Goal: Check status: Check status

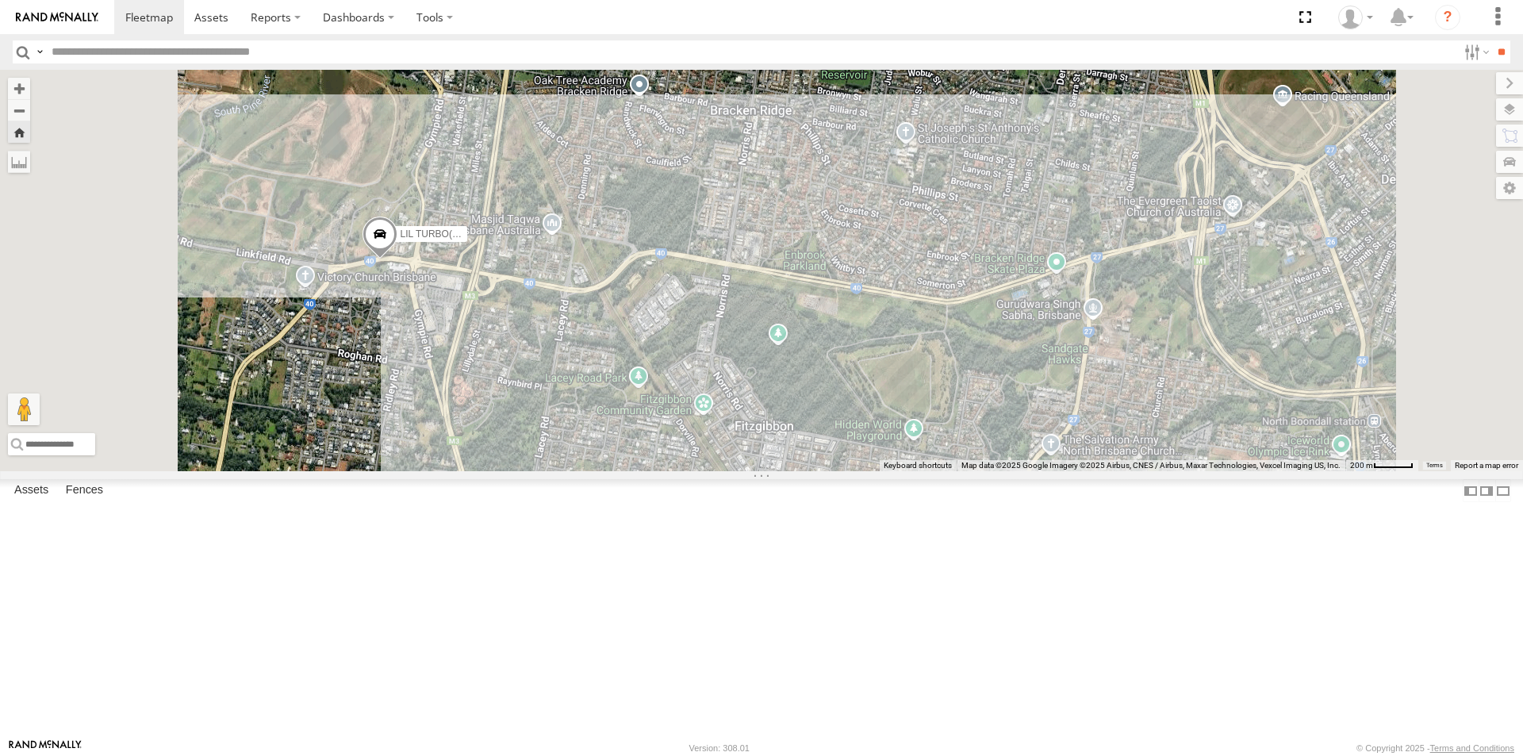
click at [0, 0] on div "LIL TURBO(SMALL TRUCK)" at bounding box center [0, 0] width 0 height 0
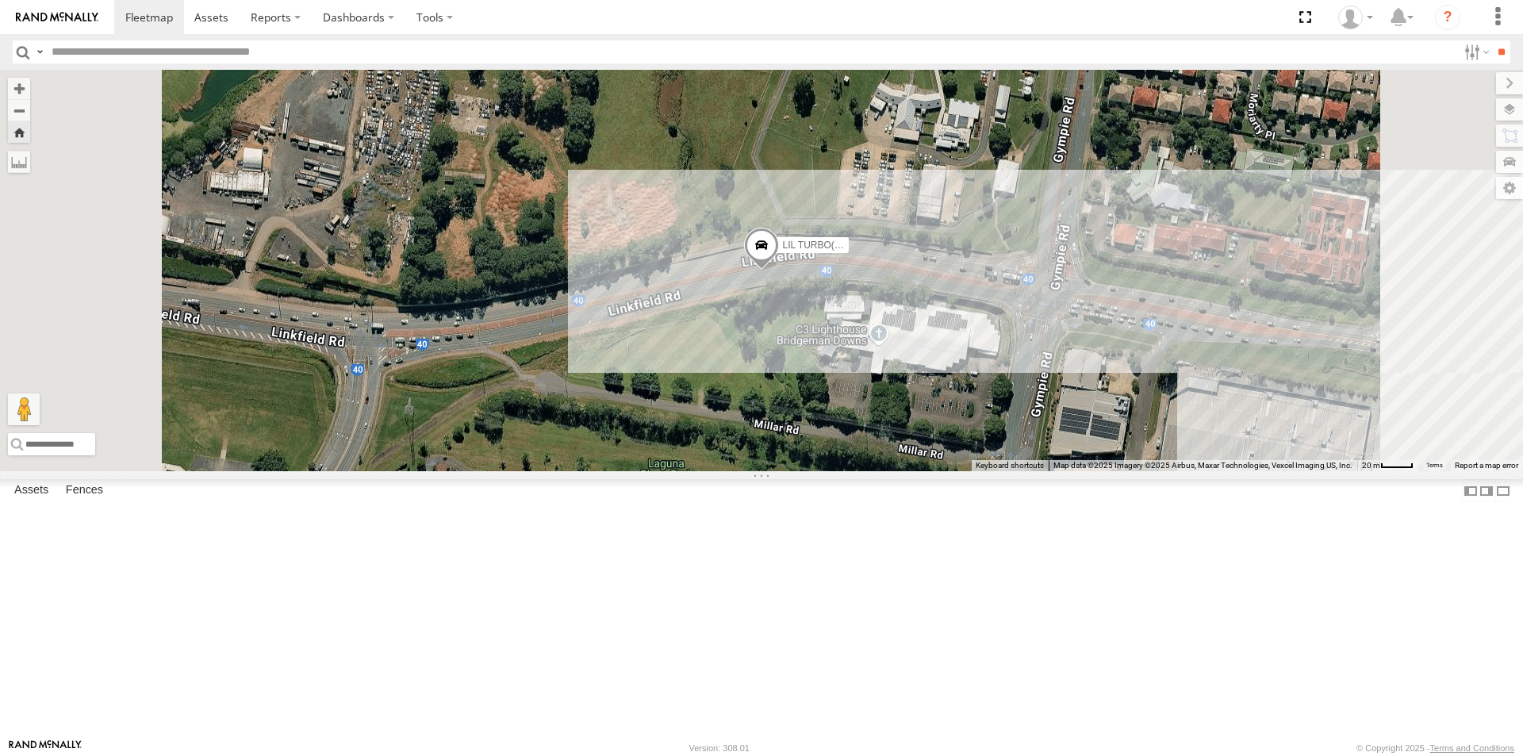
click at [779, 271] on span at bounding box center [761, 249] width 35 height 43
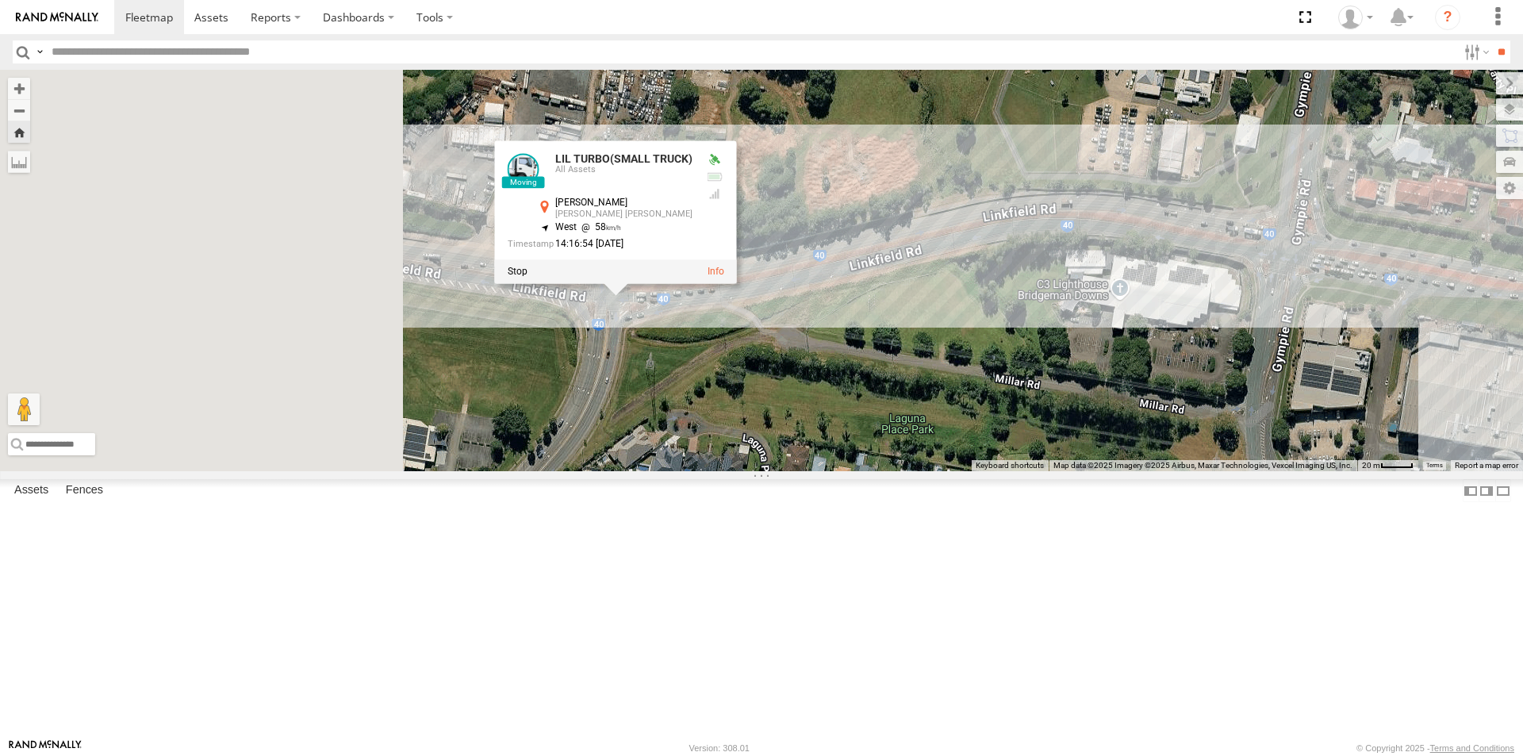
drag, startPoint x: 896, startPoint y: 547, endPoint x: 1181, endPoint y: 459, distance: 298.1
click at [1170, 465] on div "LIL TURBO(SMALL TRUCK) LIL TURBO(SMALL TRUCK) All Assets Linkfield [PERSON_NAME…" at bounding box center [761, 270] width 1523 height 401
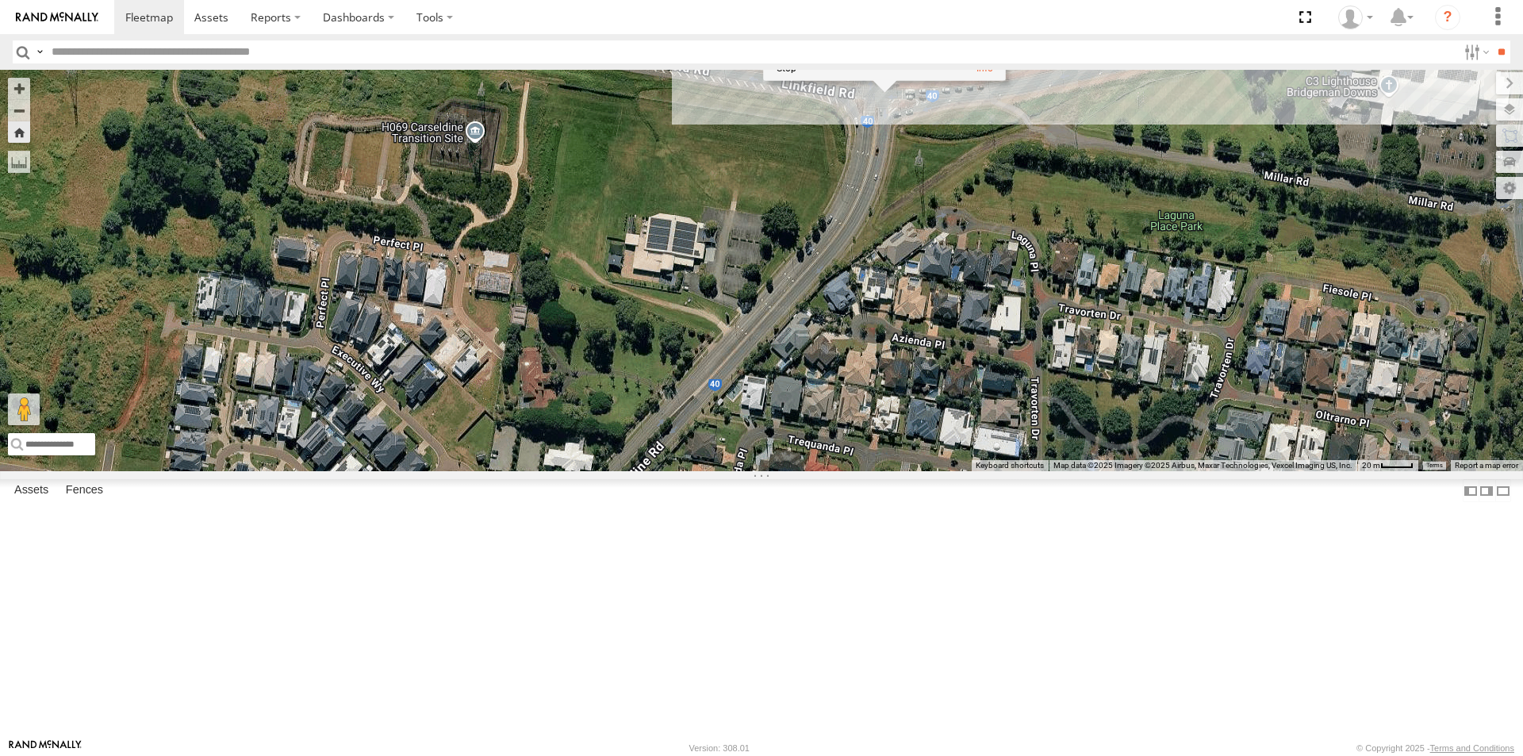
drag, startPoint x: 881, startPoint y: 387, endPoint x: 755, endPoint y: 338, distance: 135.4
click at [755, 338] on div "LIL TURBO(SMALL TRUCK) LIL TURBO(SMALL TRUCK) All Assets Linkfield [PERSON_NAME…" at bounding box center [761, 270] width 1523 height 401
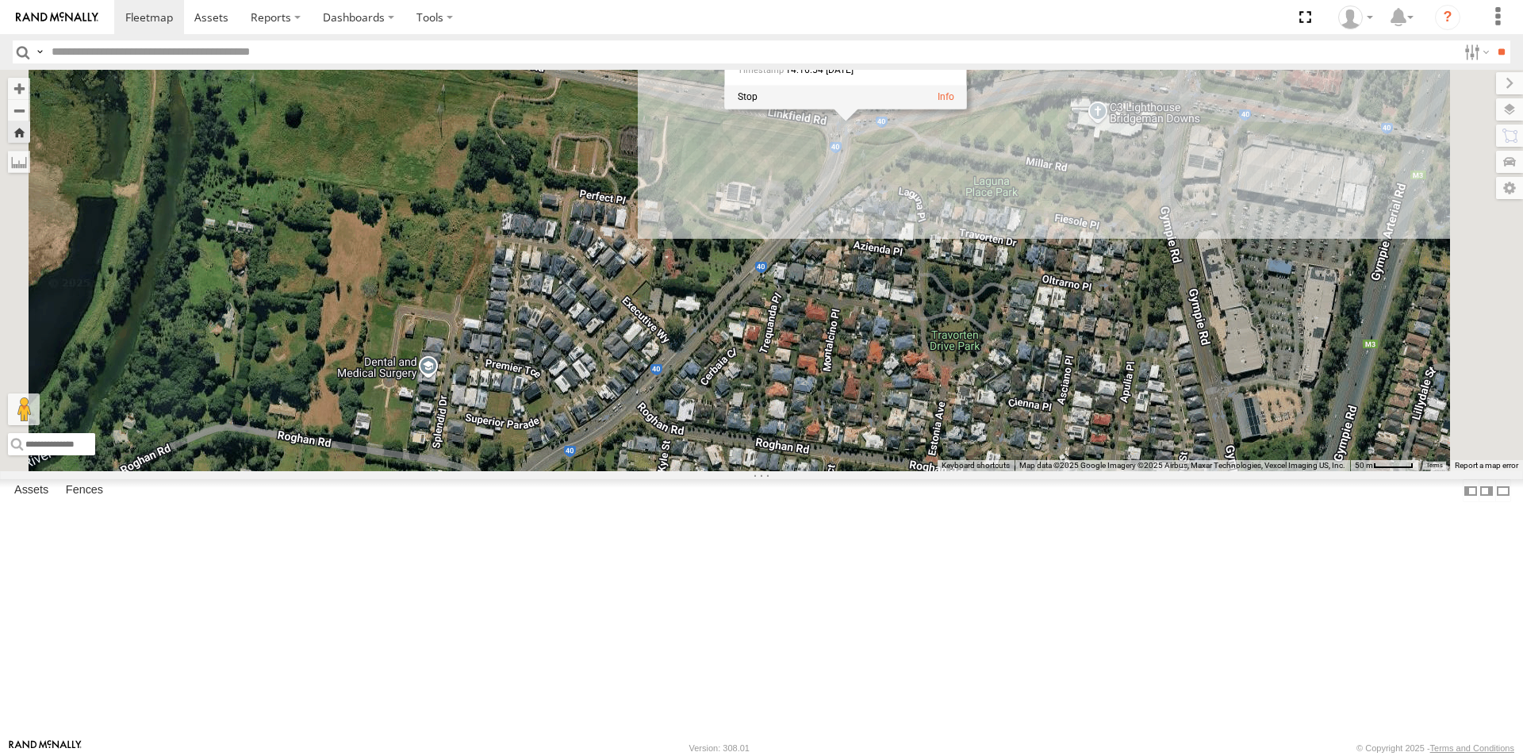
drag, startPoint x: 1050, startPoint y: 553, endPoint x: 1045, endPoint y: 438, distance: 115.2
click at [1045, 438] on div "LIL TURBO(SMALL TRUCK) LIL TURBO(SMALL TRUCK) All Assets Linkfield [PERSON_NAME…" at bounding box center [761, 270] width 1523 height 401
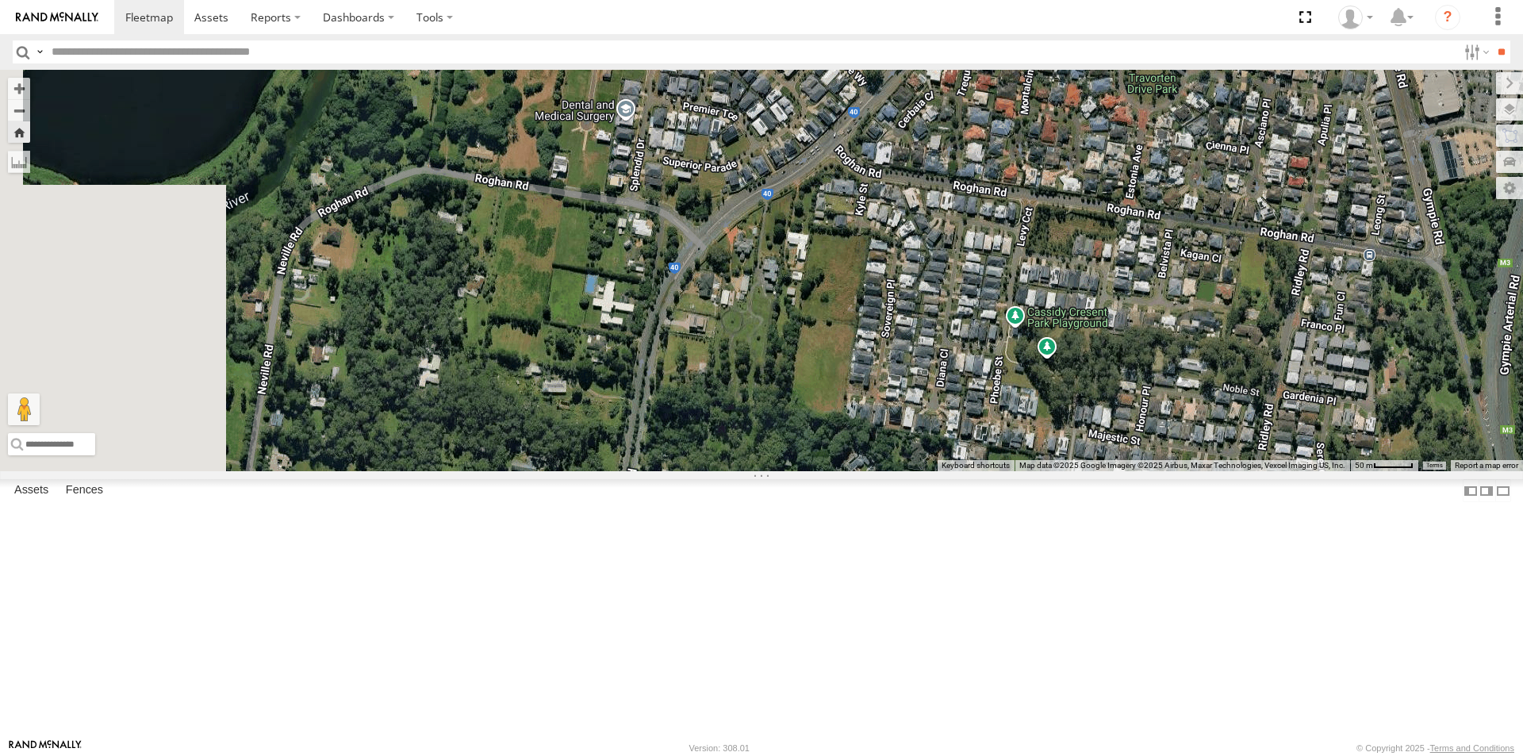
drag, startPoint x: 701, startPoint y: 588, endPoint x: 928, endPoint y: 466, distance: 257.0
click at [928, 466] on div "LIL TURBO(SMALL TRUCK) LIL TURBO(SMALL TRUCK) All Assets Linkfield [PERSON_NAME…" at bounding box center [761, 270] width 1523 height 401
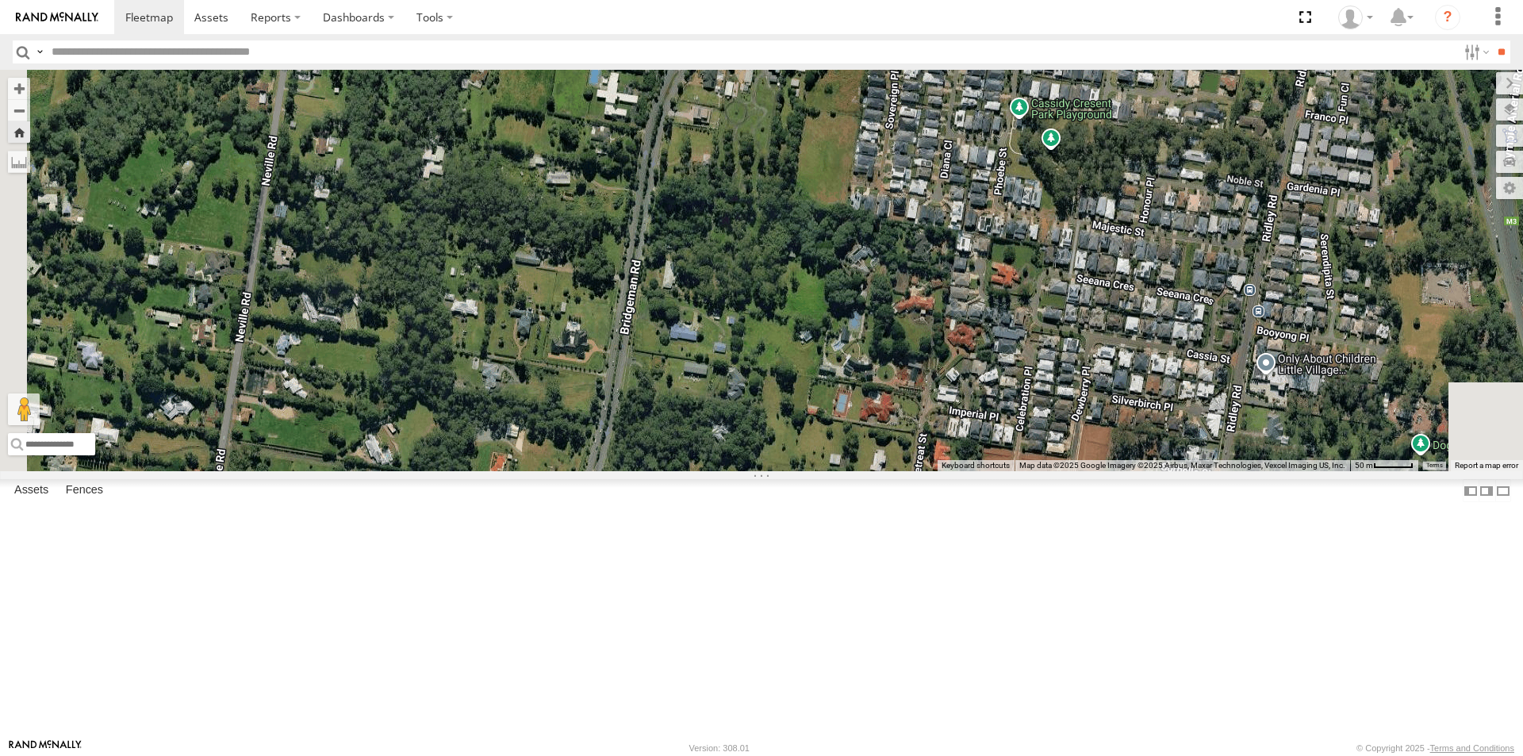
drag, startPoint x: 954, startPoint y: 593, endPoint x: 951, endPoint y: 373, distance: 219.8
click at [950, 390] on div "LIL TURBO(SMALL TRUCK) LIL TURBO(SMALL TRUCK) All Assets Linkfield [PERSON_NAME…" at bounding box center [761, 270] width 1523 height 401
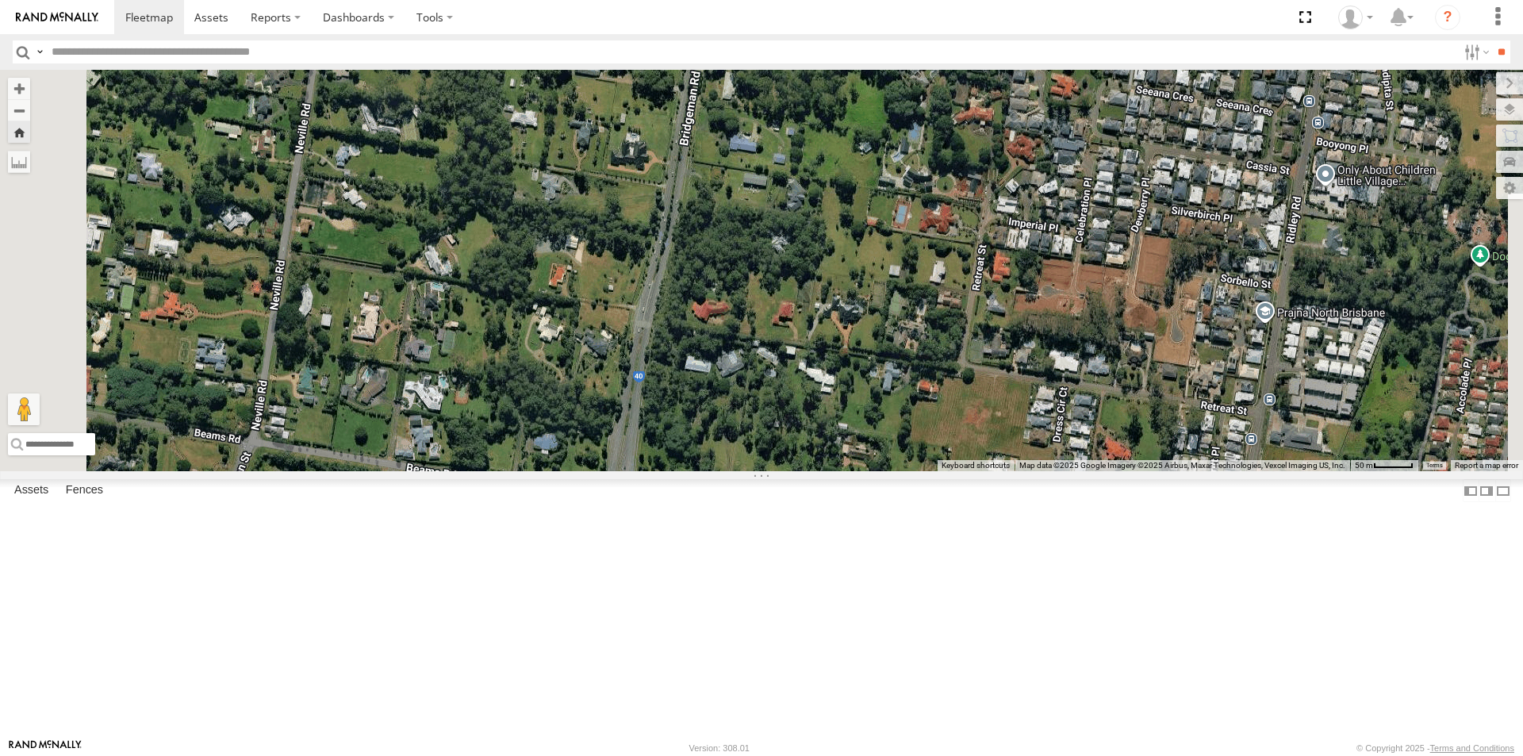
drag, startPoint x: 954, startPoint y: 551, endPoint x: 1024, endPoint y: 418, distance: 150.5
click at [1024, 418] on div "LIL TURBO(SMALL TRUCK) LIL TURBO(SMALL TRUCK) All Assets Linkfield [PERSON_NAME…" at bounding box center [761, 270] width 1523 height 401
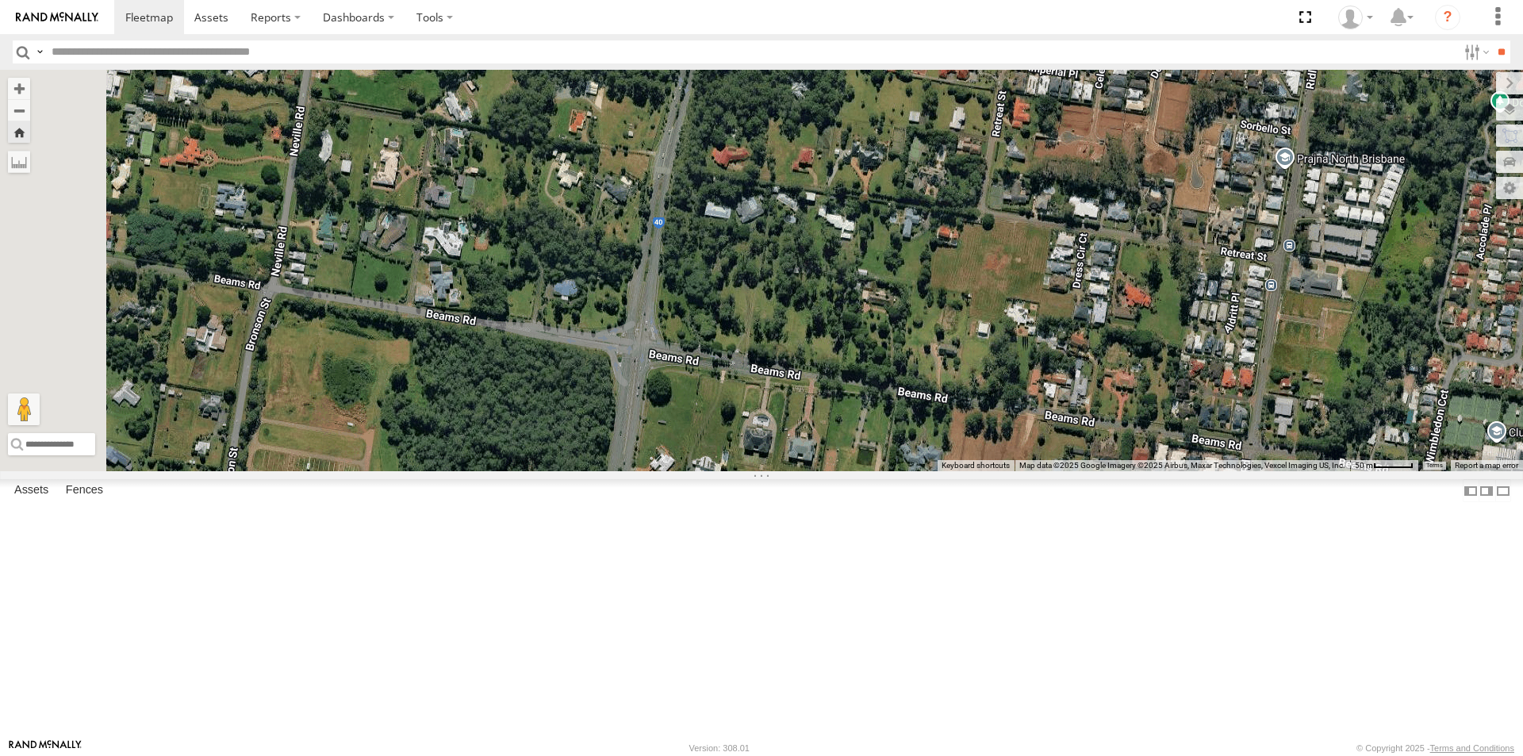
drag, startPoint x: 925, startPoint y: 580, endPoint x: 948, endPoint y: 332, distance: 249.4
click at [948, 332] on div "LIL TURBO(SMALL TRUCK) LIL TURBO(SMALL TRUCK) All Assets Linkfield [PERSON_NAME…" at bounding box center [761, 270] width 1523 height 401
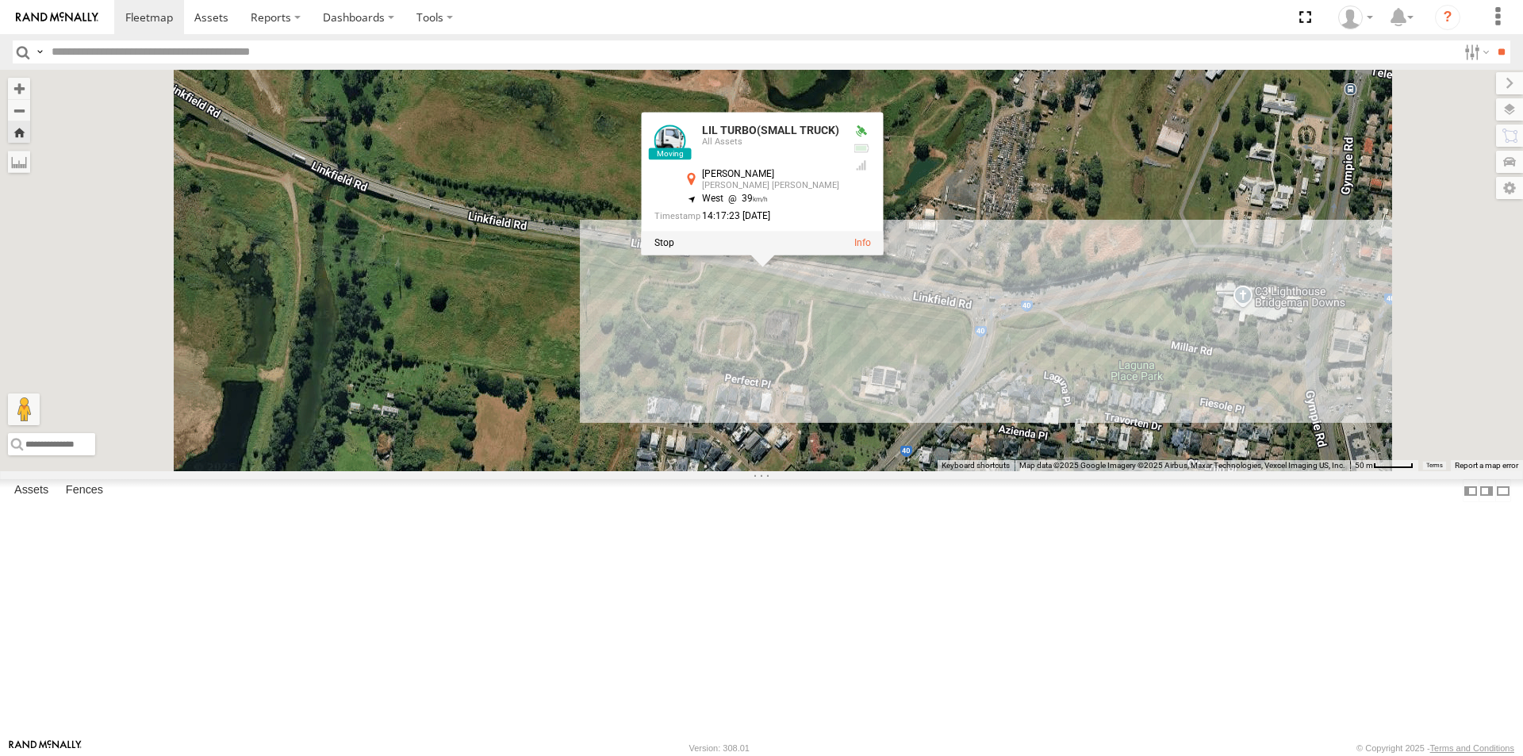
drag, startPoint x: 935, startPoint y: 570, endPoint x: 966, endPoint y: 316, distance: 256.7
click at [956, 378] on div "LIL TURBO(SMALL TRUCK) LIL TURBO(SMALL TRUCK) All Assets Linkfield [PERSON_NAME…" at bounding box center [761, 270] width 1523 height 401
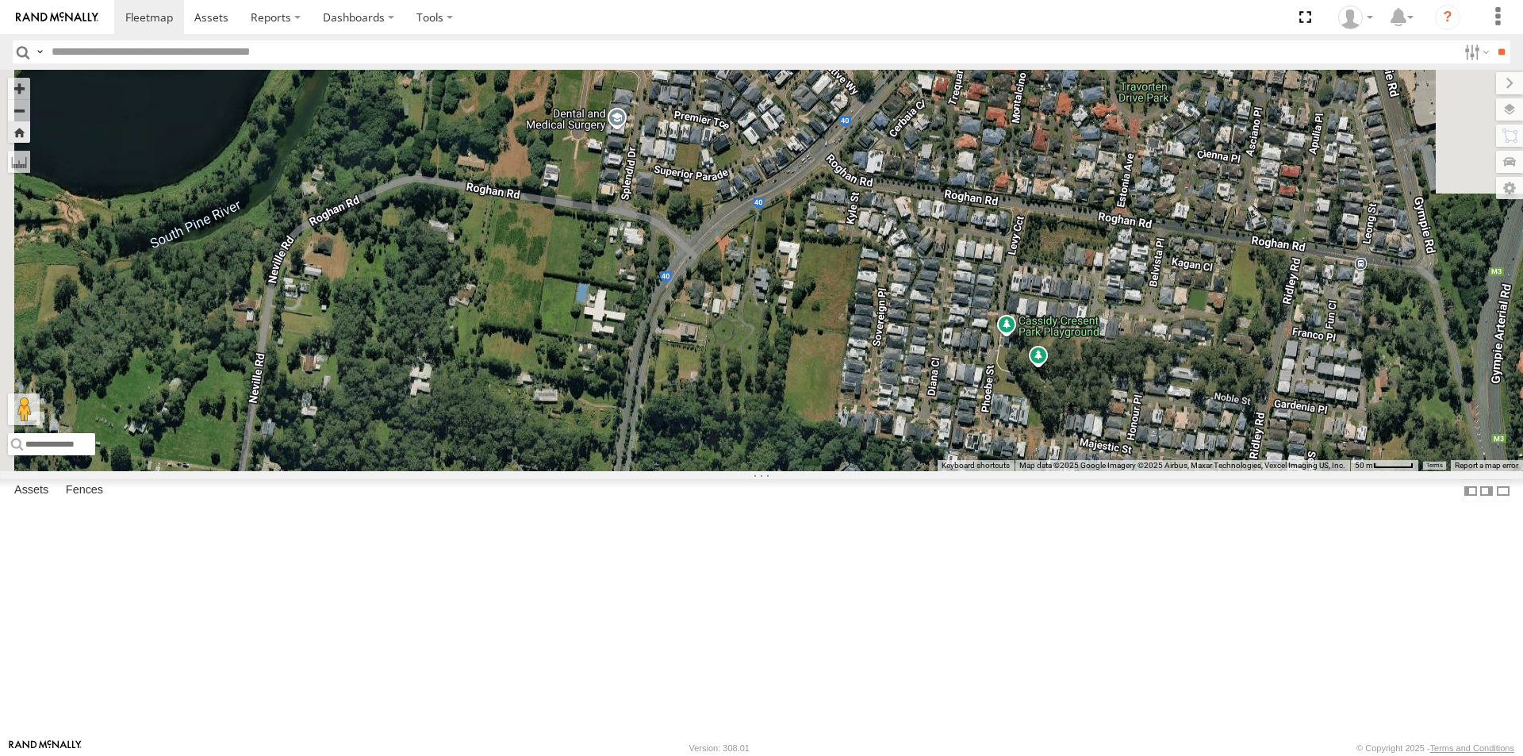
drag, startPoint x: 965, startPoint y: 542, endPoint x: 980, endPoint y: 287, distance: 255.1
click at [970, 374] on div "LIL TURBO(SMALL TRUCK) LIL TURBO(SMALL TRUCK) All Assets Linkfield [PERSON_NAME…" at bounding box center [761, 270] width 1523 height 401
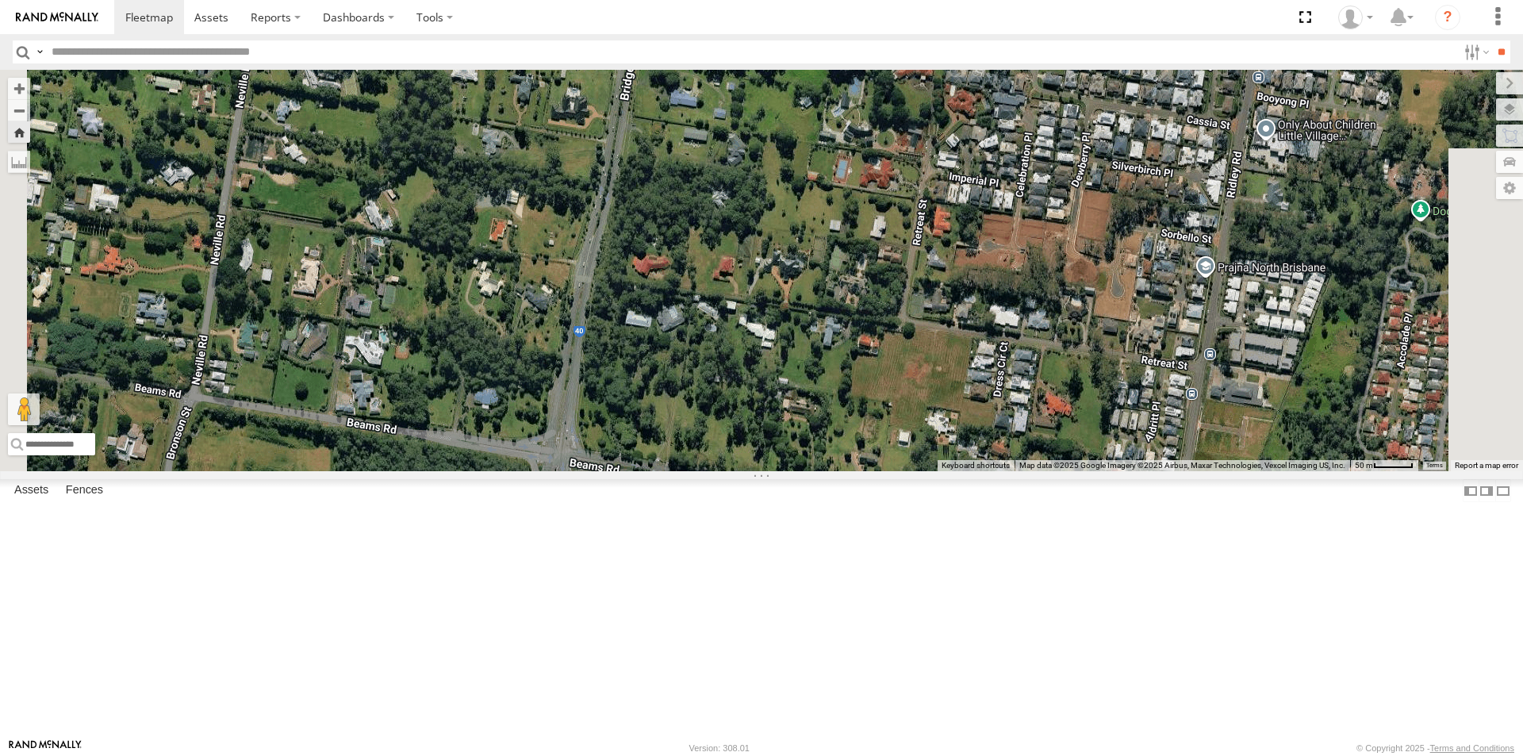
drag, startPoint x: 984, startPoint y: 528, endPoint x: 1016, endPoint y: 291, distance: 239.5
click at [1014, 365] on div "LIL TURBO(SMALL TRUCK) LIL TURBO(SMALL TRUCK) All Assets Linkfield [PERSON_NAME…" at bounding box center [761, 270] width 1523 height 401
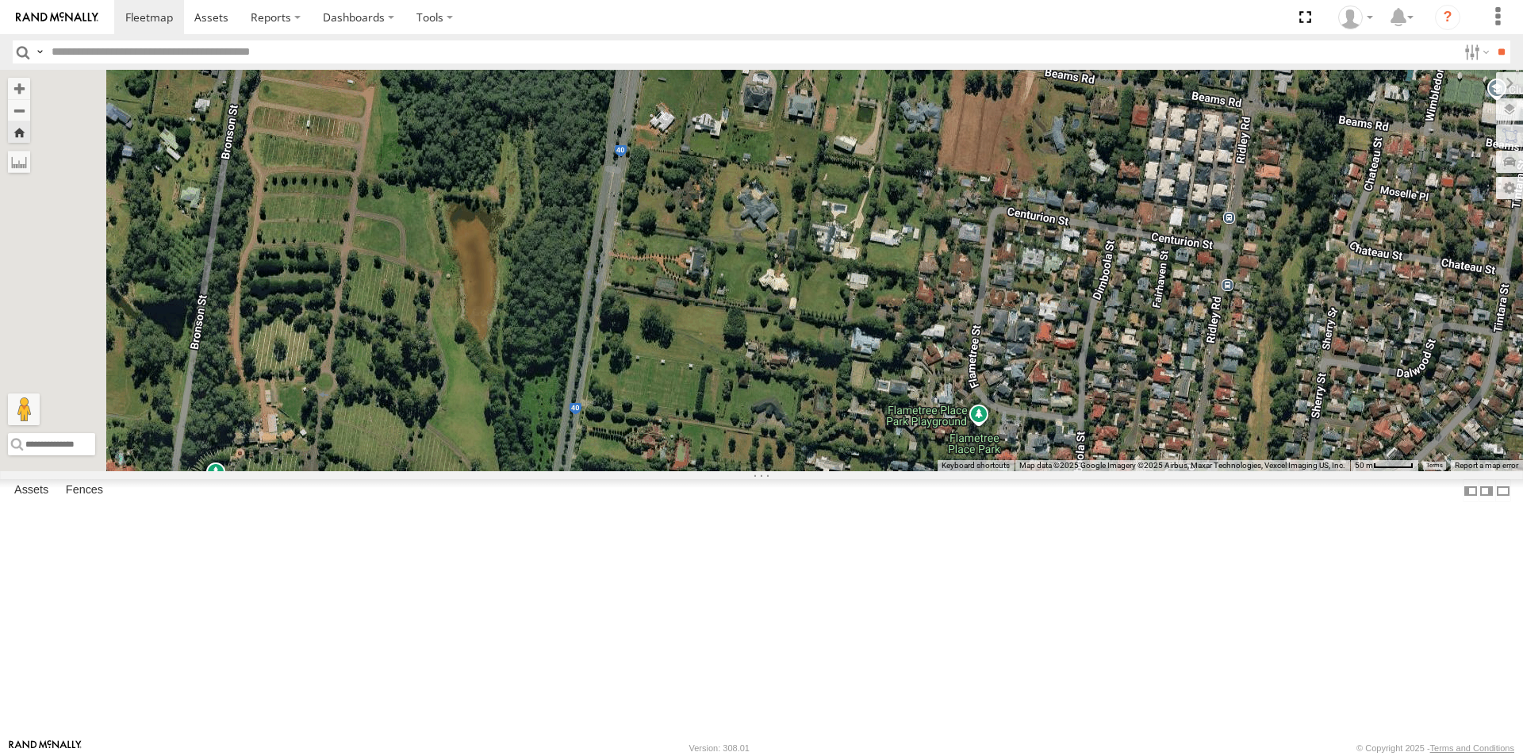
drag, startPoint x: 946, startPoint y: 482, endPoint x: 915, endPoint y: 574, distance: 97.9
click at [916, 471] on div "LIL TURBO(SMALL TRUCK) LIL TURBO(SMALL TRUCK) All Assets Linkfield [PERSON_NAME…" at bounding box center [761, 270] width 1523 height 401
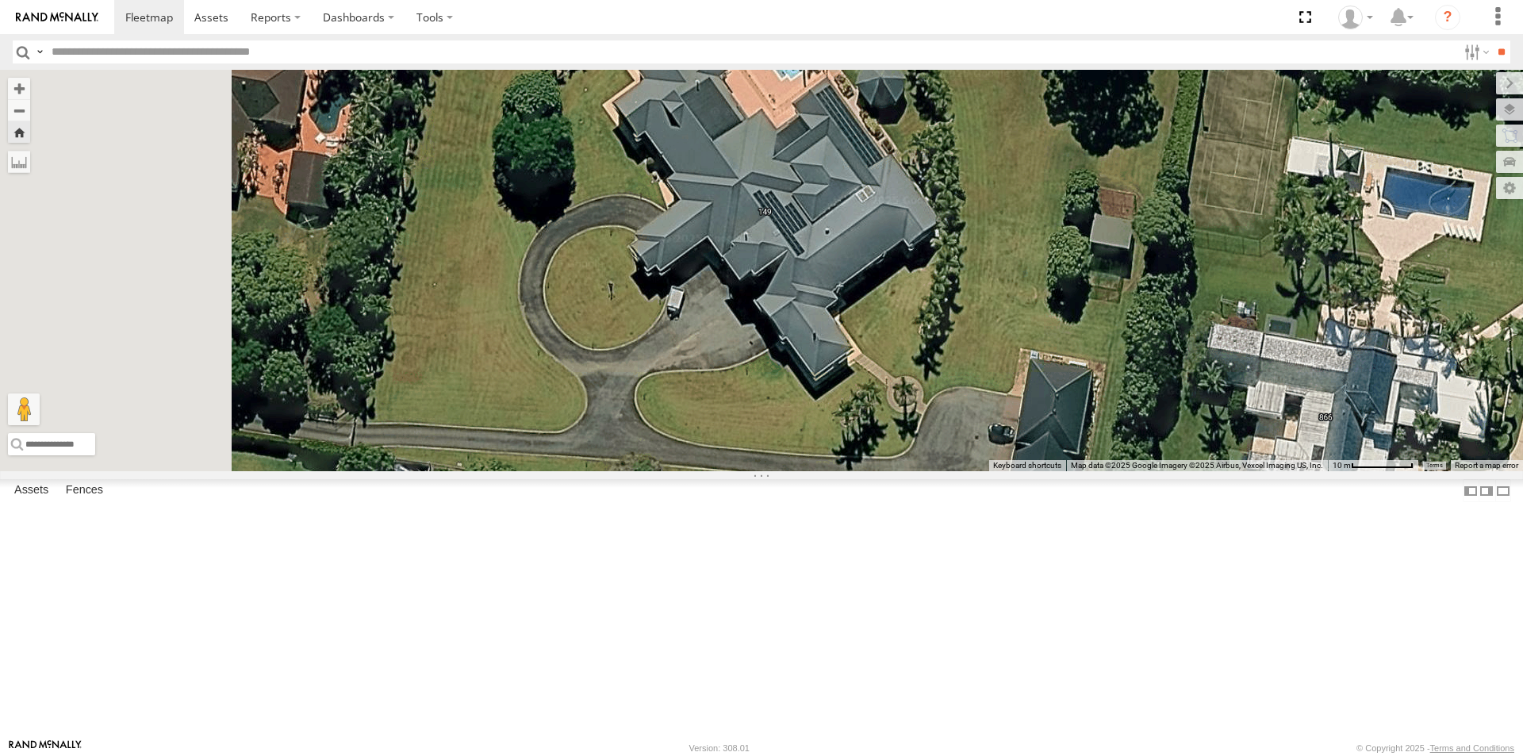
drag, startPoint x: 735, startPoint y: 384, endPoint x: 889, endPoint y: 616, distance: 278.4
click at [888, 471] on div "LIL TURBO(SMALL TRUCK) LIL TURBO(SMALL TRUCK) All Assets Linkfield [PERSON_NAME…" at bounding box center [761, 270] width 1523 height 401
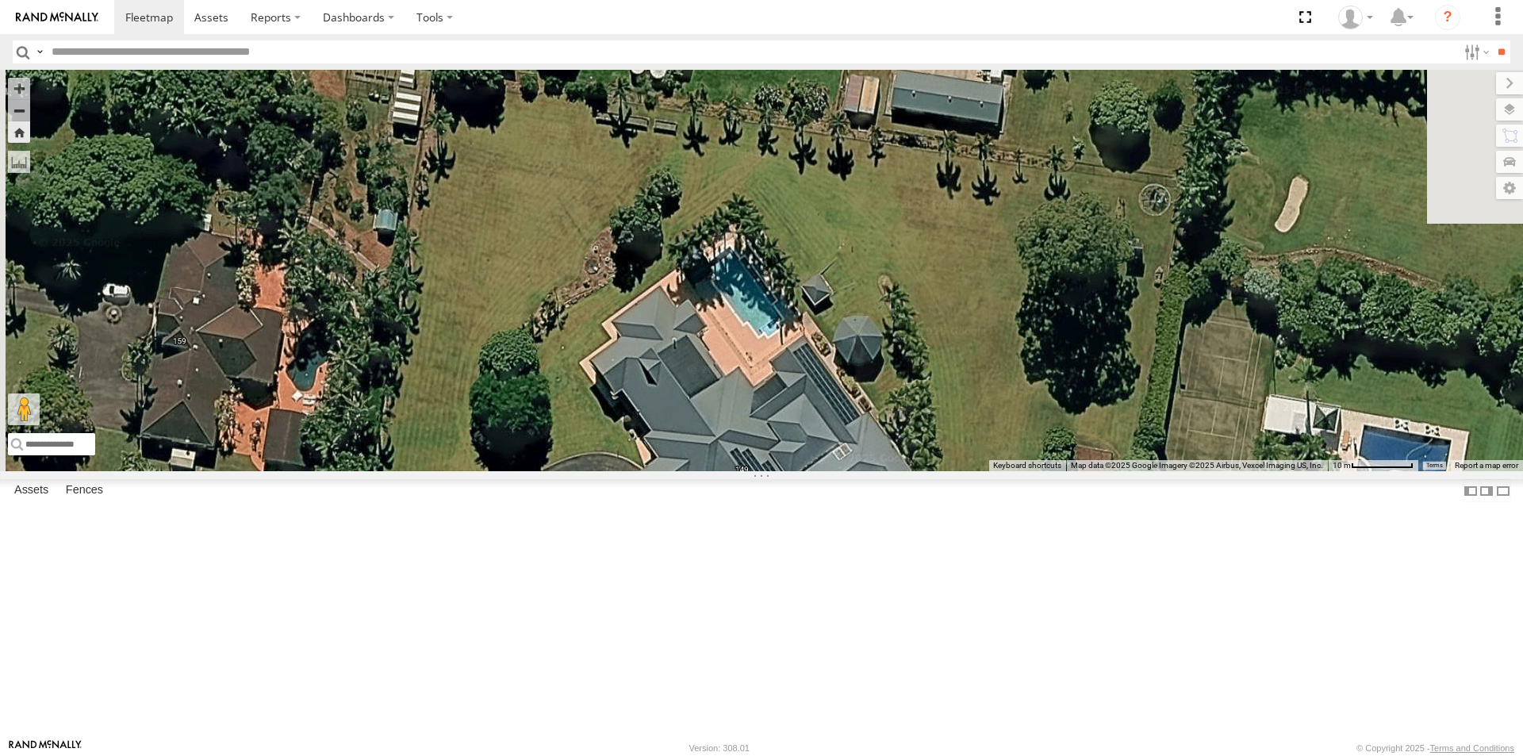
drag, startPoint x: 929, startPoint y: 326, endPoint x: 903, endPoint y: 580, distance: 255.2
click at [904, 471] on div "LIL TURBO(SMALL TRUCK) LIL TURBO(SMALL TRUCK) All Assets Linkfield [PERSON_NAME…" at bounding box center [761, 270] width 1523 height 401
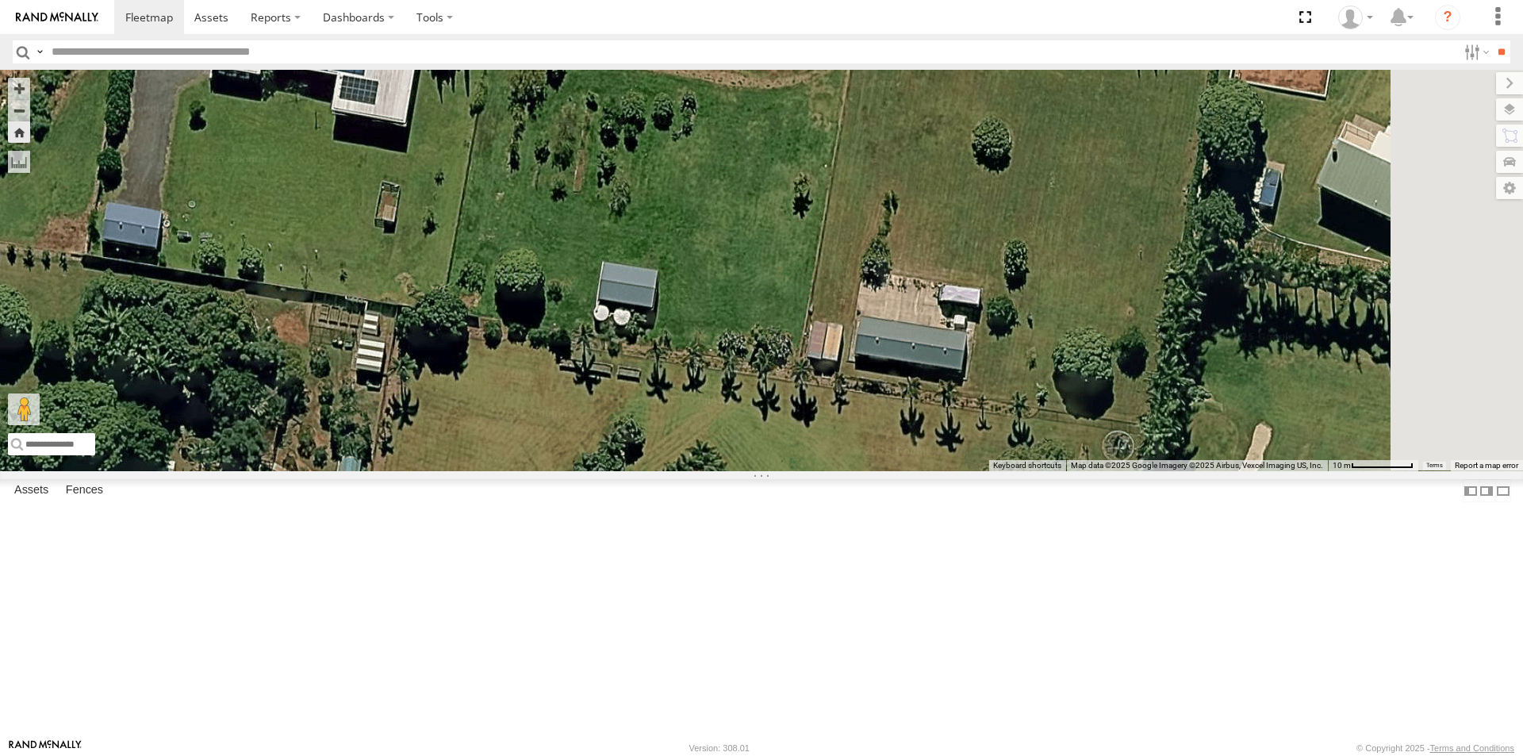
drag, startPoint x: 946, startPoint y: 386, endPoint x: 916, endPoint y: 554, distance: 170.1
click at [907, 471] on div "LIL TURBO(SMALL TRUCK) LIL TURBO(SMALL TRUCK) All Assets Linkfield [PERSON_NAME…" at bounding box center [761, 270] width 1523 height 401
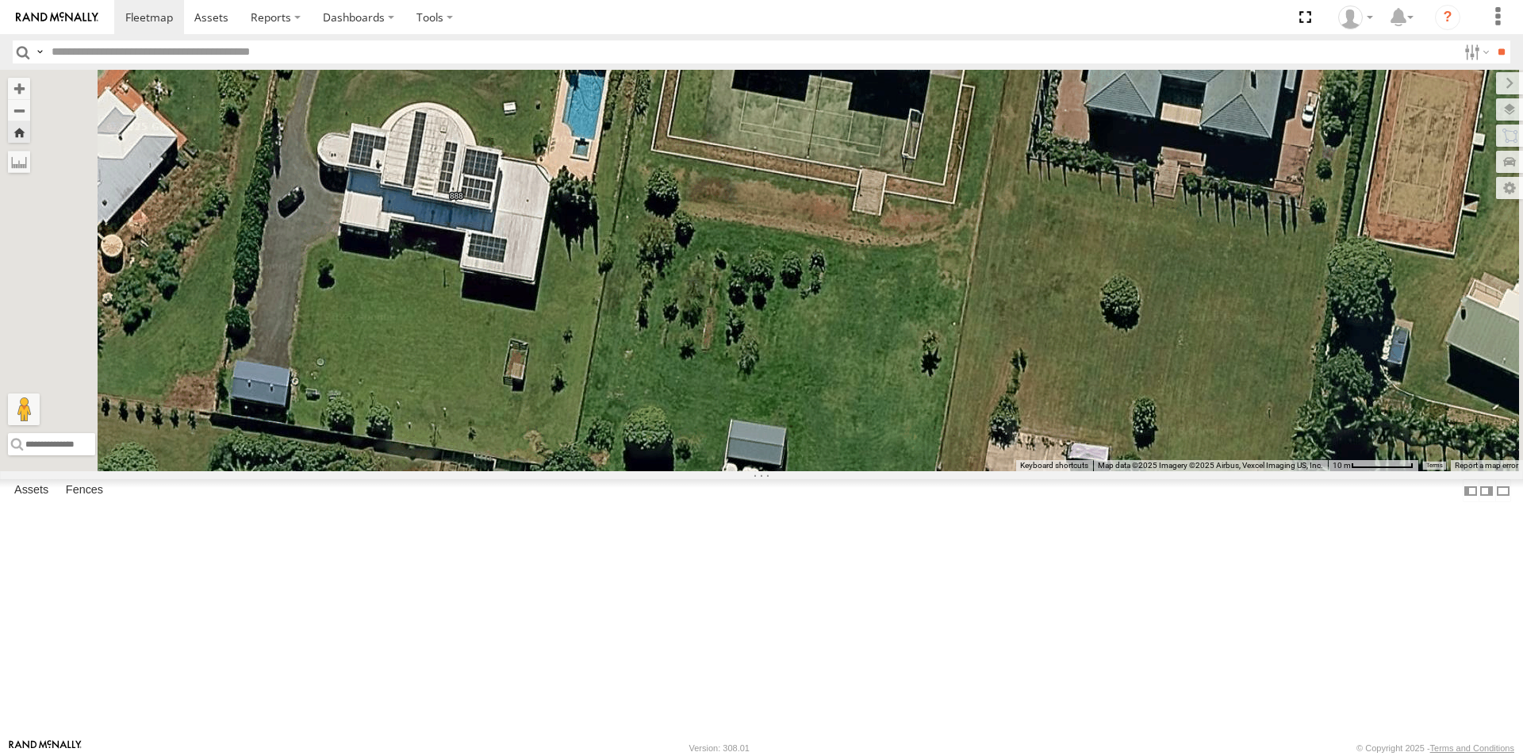
drag, startPoint x: 932, startPoint y: 364, endPoint x: 1125, endPoint y: 555, distance: 271.0
click at [1098, 471] on div "LIL TURBO(SMALL TRUCK) LIL TURBO(SMALL TRUCK) All Assets Linkfield [PERSON_NAME…" at bounding box center [761, 270] width 1523 height 401
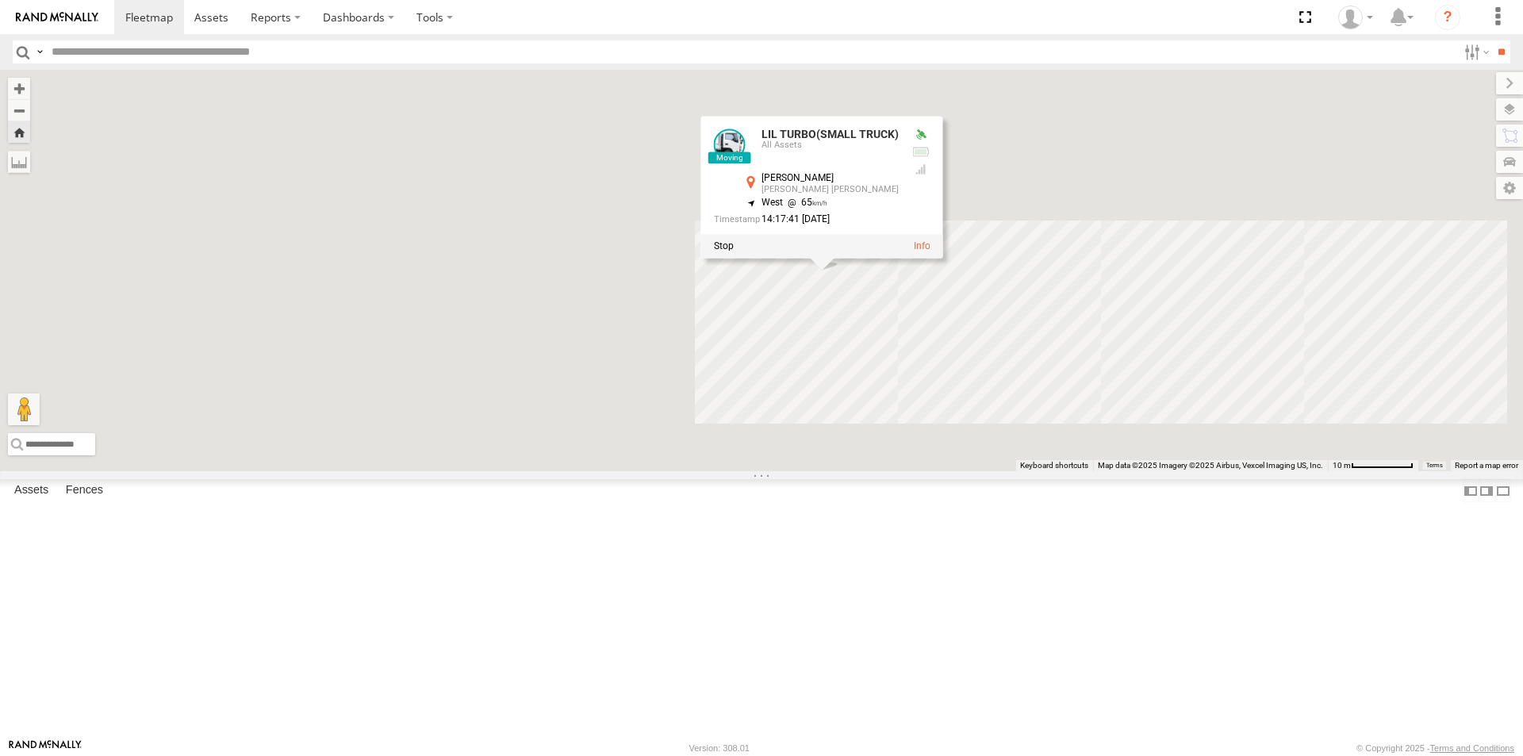
drag, startPoint x: 815, startPoint y: 567, endPoint x: 1053, endPoint y: 580, distance: 238.4
click at [1053, 471] on div "LIL TURBO(SMALL TRUCK) LIL TURBO(SMALL TRUCK) All Assets Linkfield [PERSON_NAME…" at bounding box center [761, 270] width 1523 height 401
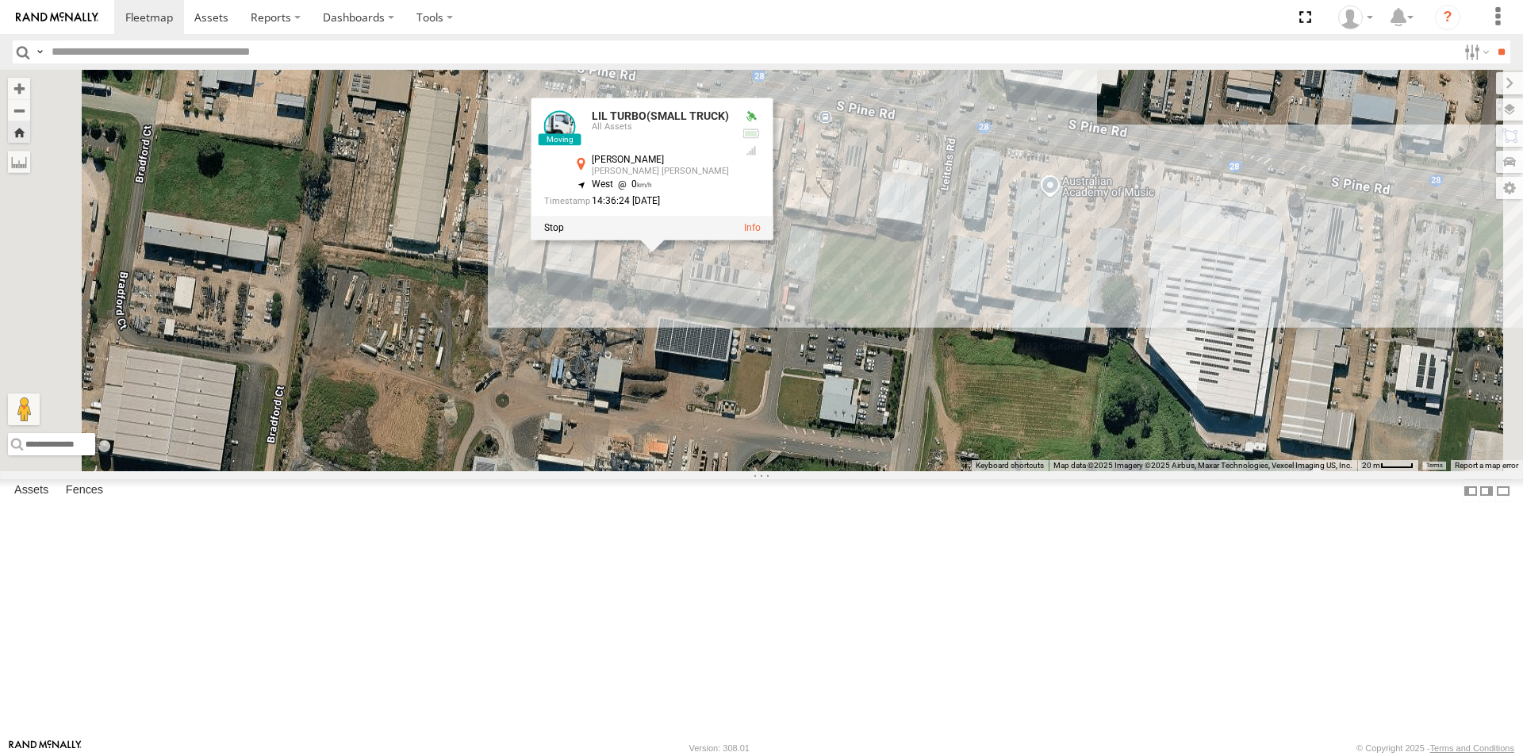
click at [1120, 244] on div "LIL TURBO(SMALL TRUCK) LIL TURBO(SMALL TRUCK) All Assets Linkfield [PERSON_NAME…" at bounding box center [761, 270] width 1523 height 401
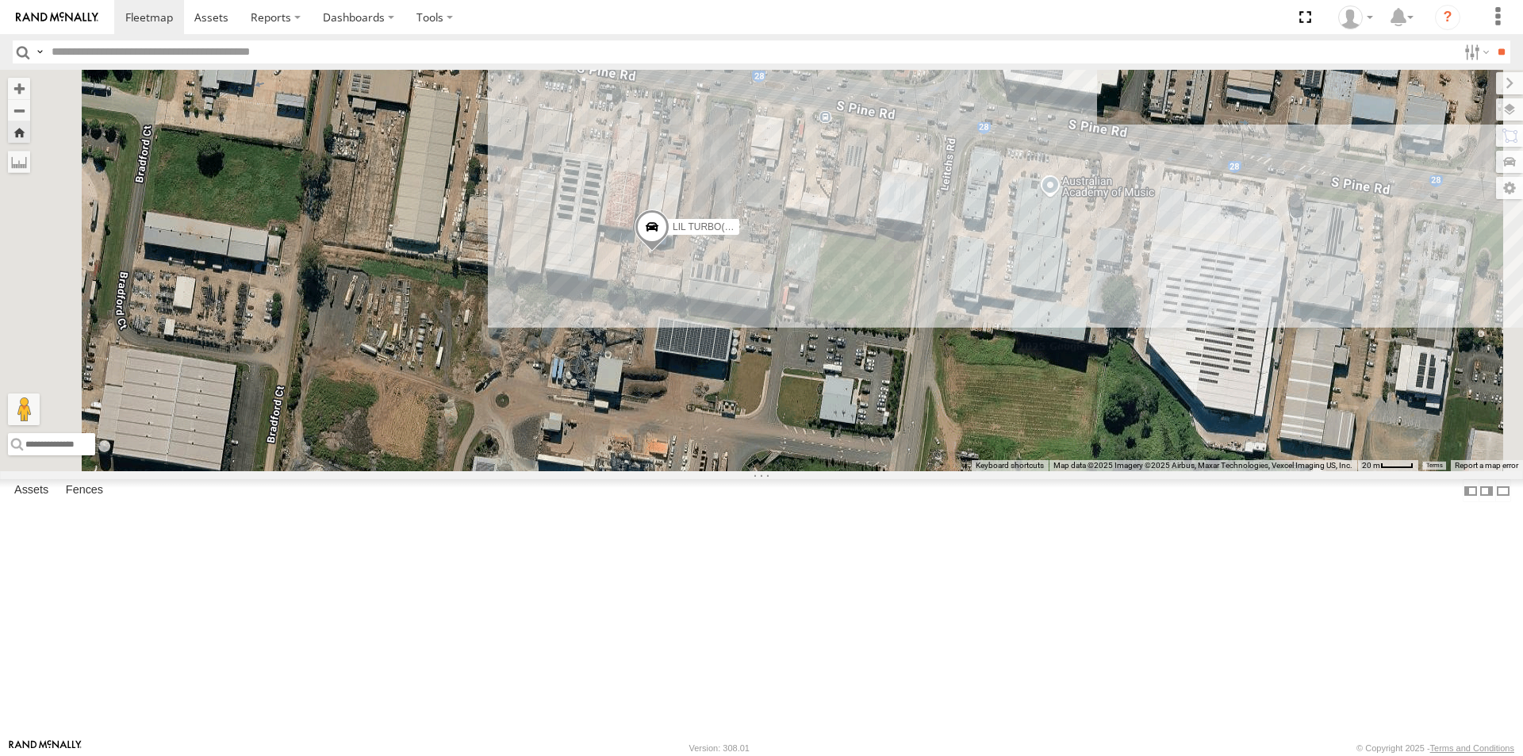
click at [0, 0] on div "LIL TURBO(SMALL TRUCK)" at bounding box center [0, 0] width 0 height 0
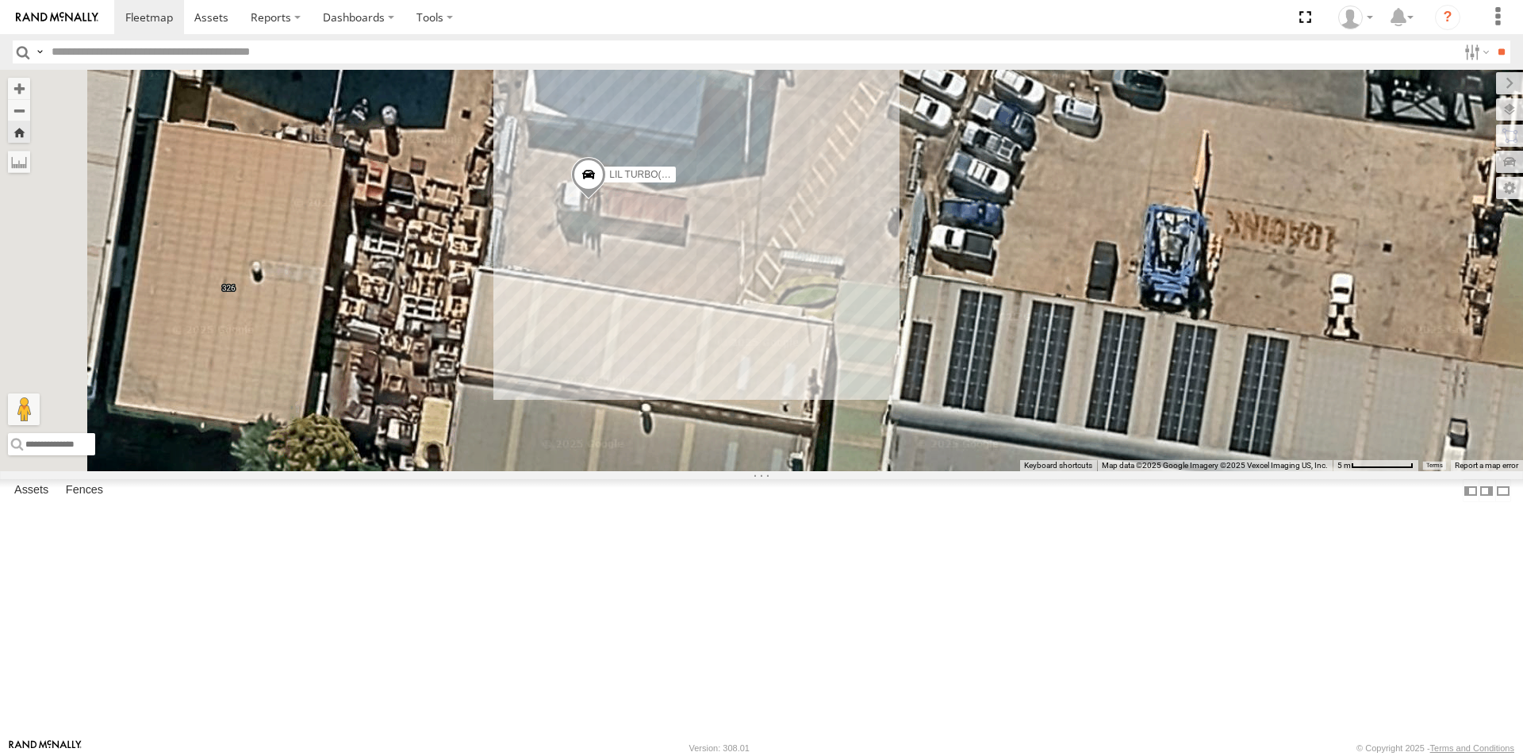
drag, startPoint x: 620, startPoint y: 288, endPoint x: 858, endPoint y: 480, distance: 306.4
click at [812, 471] on div "LIL TURBO(SMALL TRUCK)" at bounding box center [761, 270] width 1523 height 401
